Goal: Transaction & Acquisition: Purchase product/service

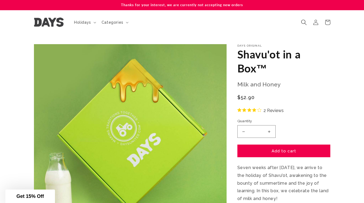
click at [304, 23] on icon "Search" at bounding box center [304, 22] width 6 height 6
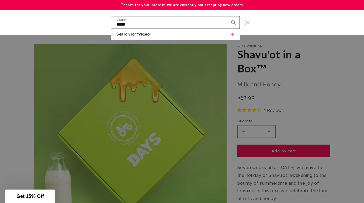
type input "*****"
click at [228, 16] on button "Search" at bounding box center [234, 22] width 12 height 12
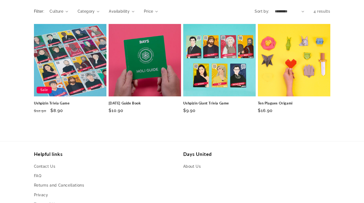
scroll to position [97, 0]
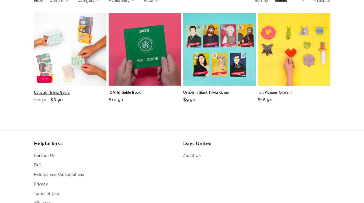
click at [81, 90] on link "Ushpizin Trivia Game" at bounding box center [70, 92] width 72 height 5
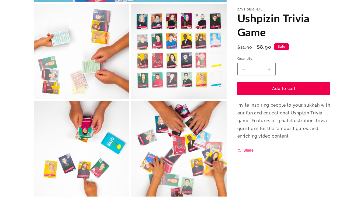
scroll to position [237, 0]
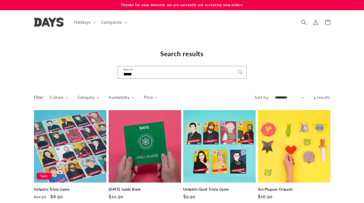
click at [55, 20] on img at bounding box center [49, 22] width 30 height 9
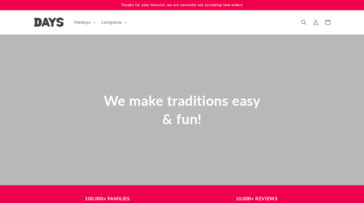
scroll to position [0, 364]
